Goal: Share content: Share content

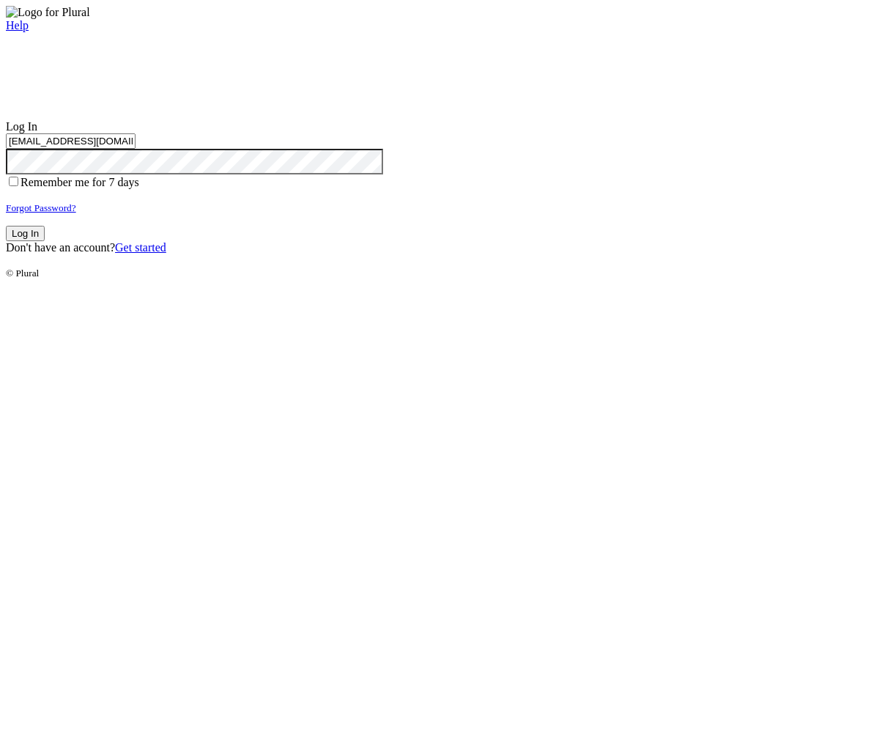
type input "test-1756821508-3@civiceagle.com"
click at [45, 241] on button "Log In" at bounding box center [25, 233] width 39 height 15
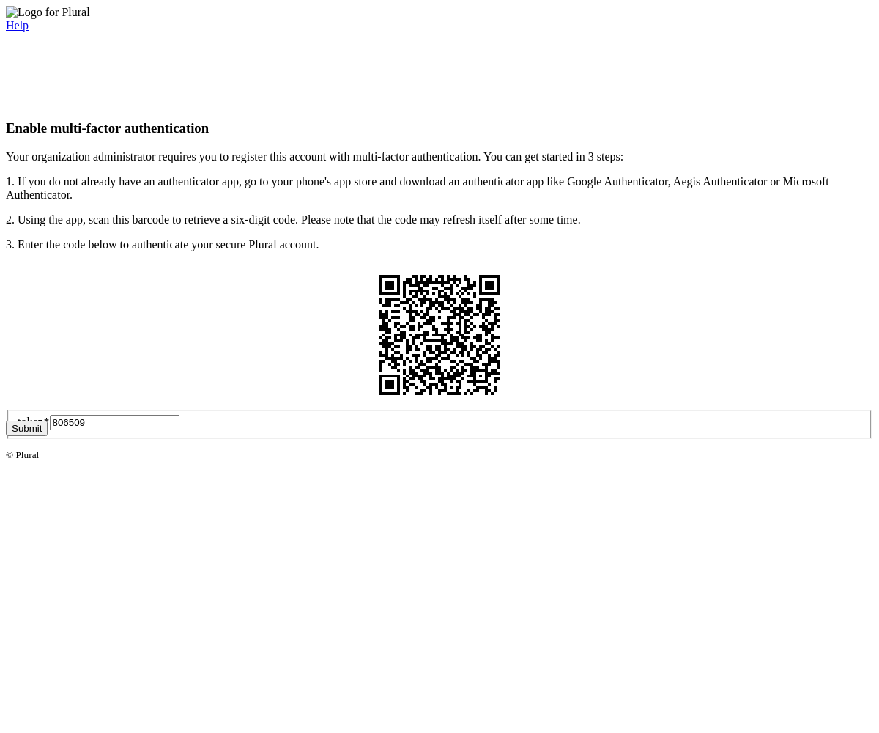
type input "806509"
click at [48, 436] on button "Submit" at bounding box center [27, 428] width 42 height 15
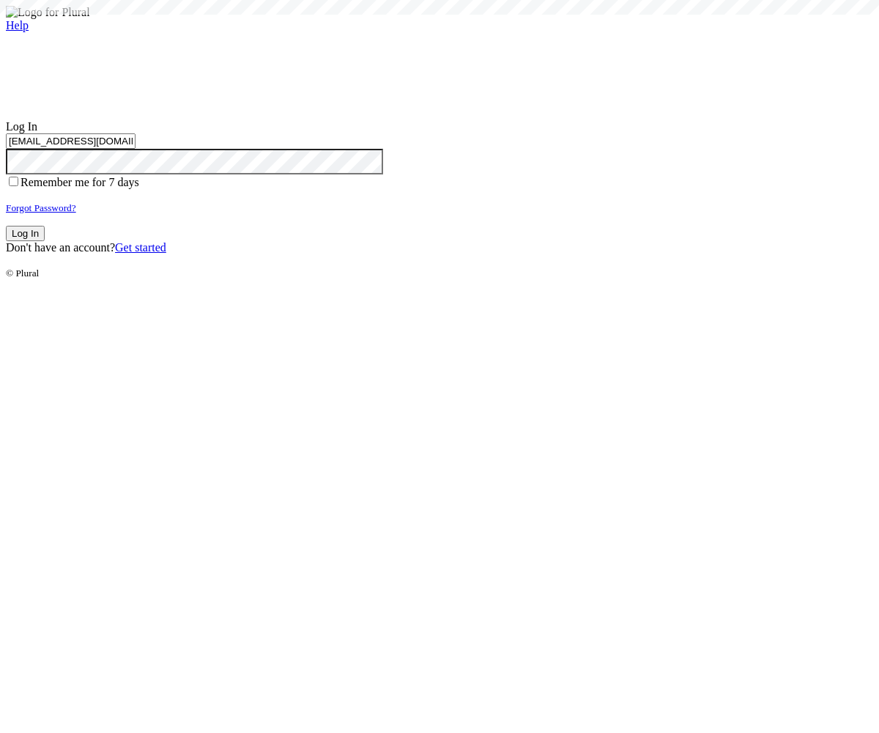
type input "test-1756821508-3@civiceagle.com"
click at [45, 241] on button "Log In" at bounding box center [25, 233] width 39 height 15
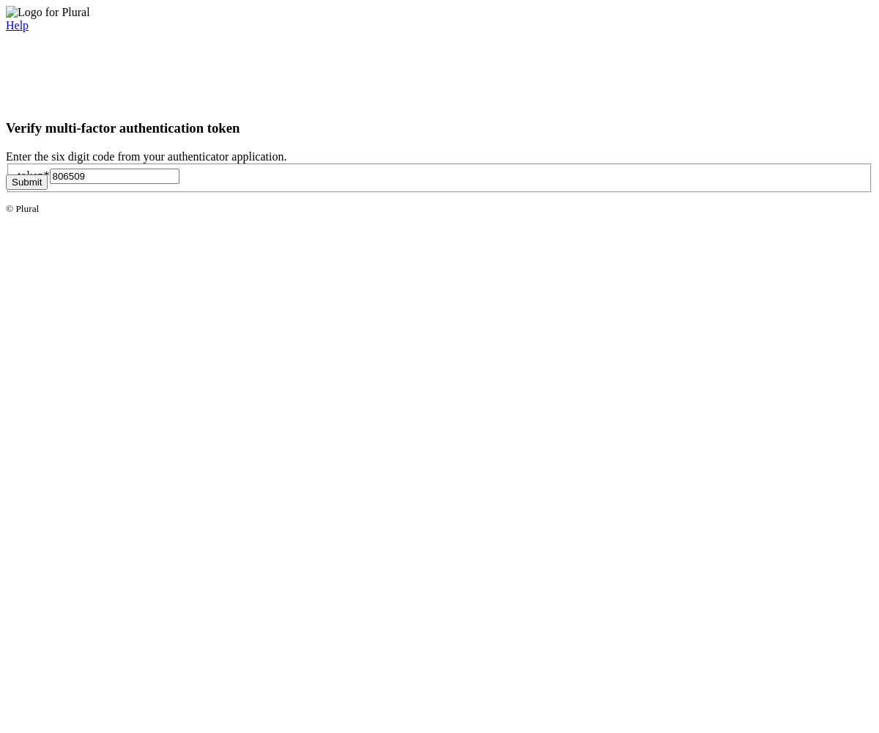
type input "806509"
click at [48, 190] on button "Submit" at bounding box center [27, 181] width 42 height 15
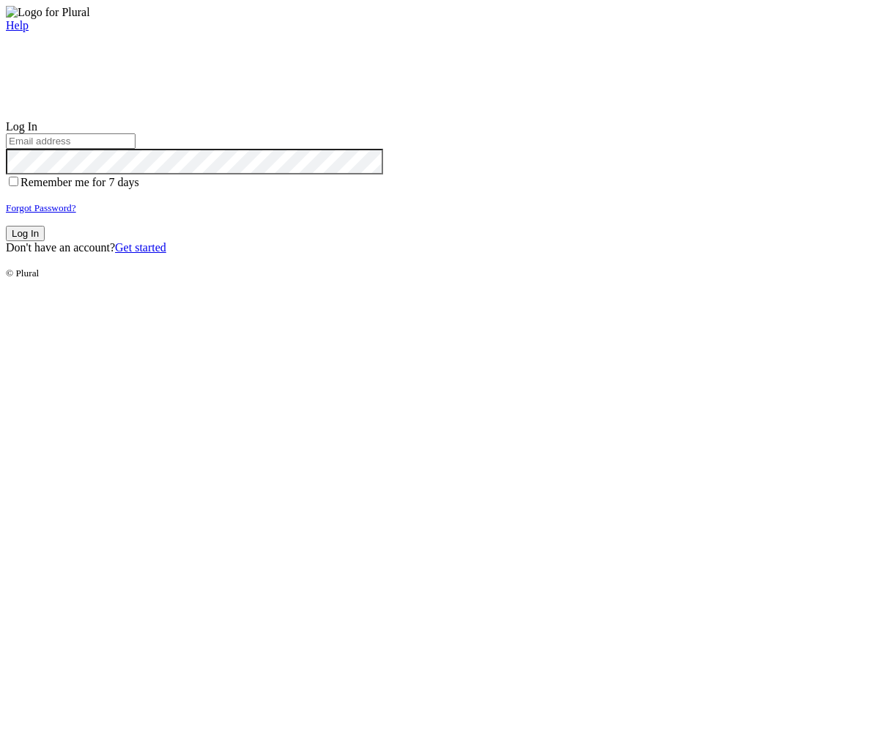
click at [76, 213] on small "Forgot Password?" at bounding box center [41, 207] width 70 height 11
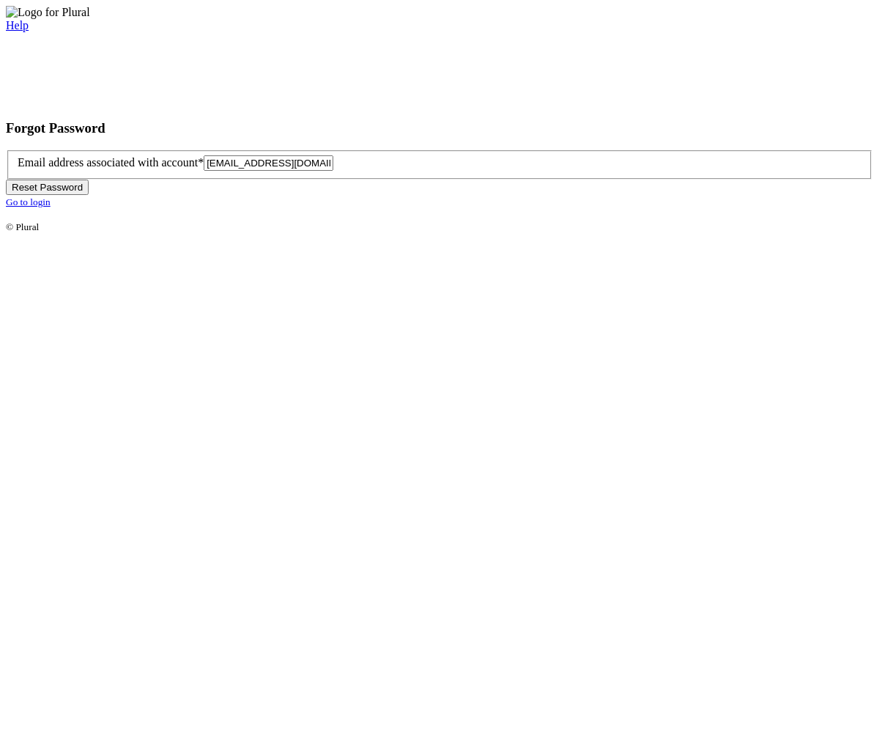
type input "[EMAIL_ADDRESS][DOMAIN_NAME]"
click at [89, 195] on button "Reset Password" at bounding box center [47, 187] width 83 height 15
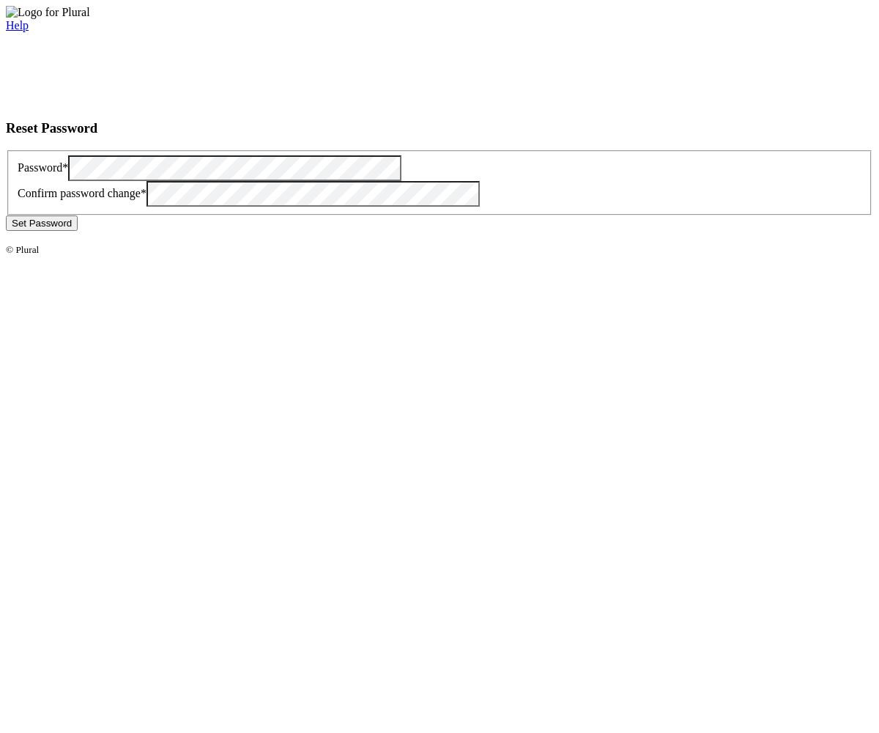
click at [78, 231] on button "Set Password" at bounding box center [42, 222] width 72 height 15
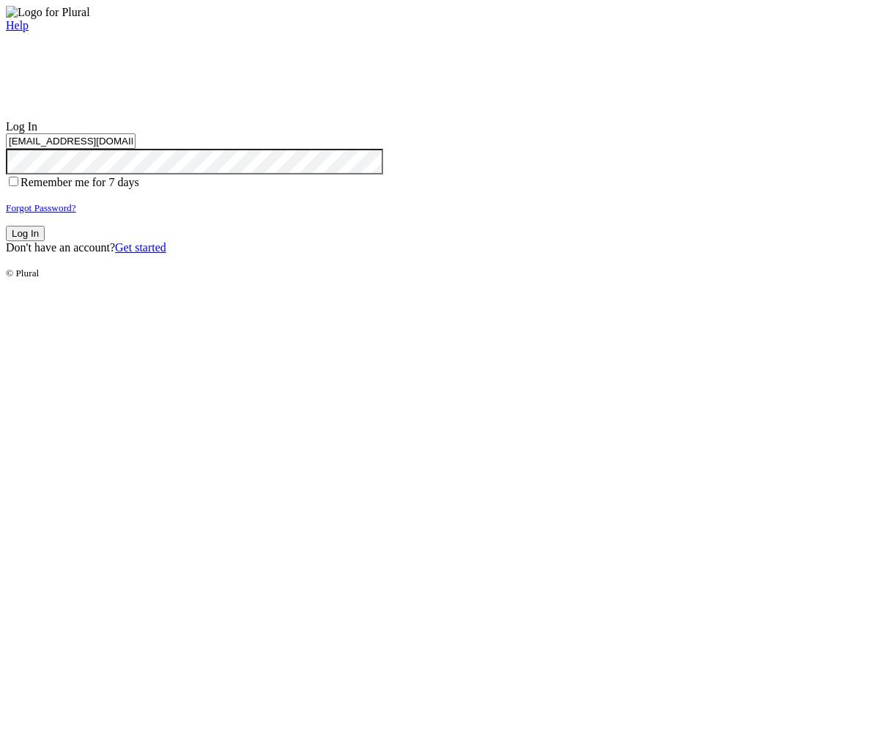
type input "[EMAIL_ADDRESS][DOMAIN_NAME]"
click at [45, 241] on button "Log In" at bounding box center [25, 233] width 39 height 15
type input "[EMAIL_ADDRESS][DOMAIN_NAME]"
click at [45, 241] on button "Log In" at bounding box center [25, 233] width 39 height 15
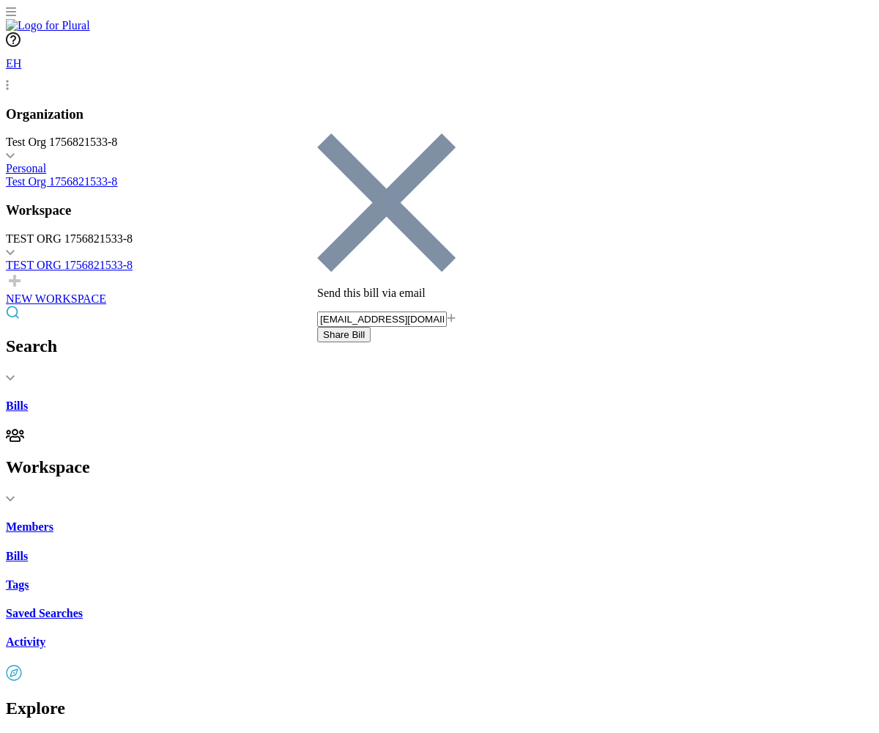
type input "[EMAIL_ADDRESS][DOMAIN_NAME]"
click at [371, 327] on button "Share Bill" at bounding box center [344, 334] width 54 height 15
